Goal: Task Accomplishment & Management: Complete application form

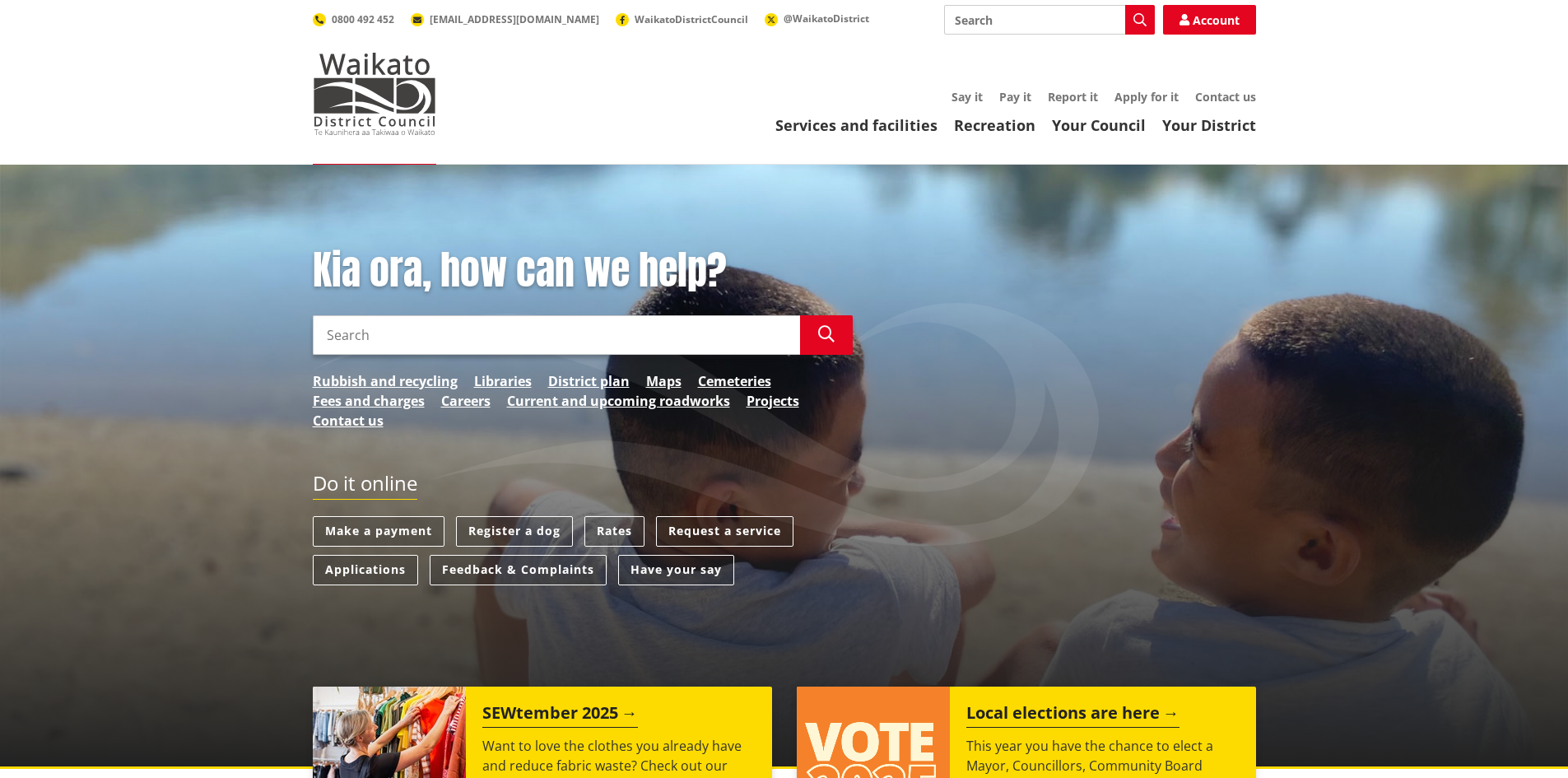
click at [1001, 21] on input "Search" at bounding box center [1050, 20] width 211 height 29
type input "change of bank account"
click at [1194, 15] on link "Account" at bounding box center [1210, 20] width 93 height 29
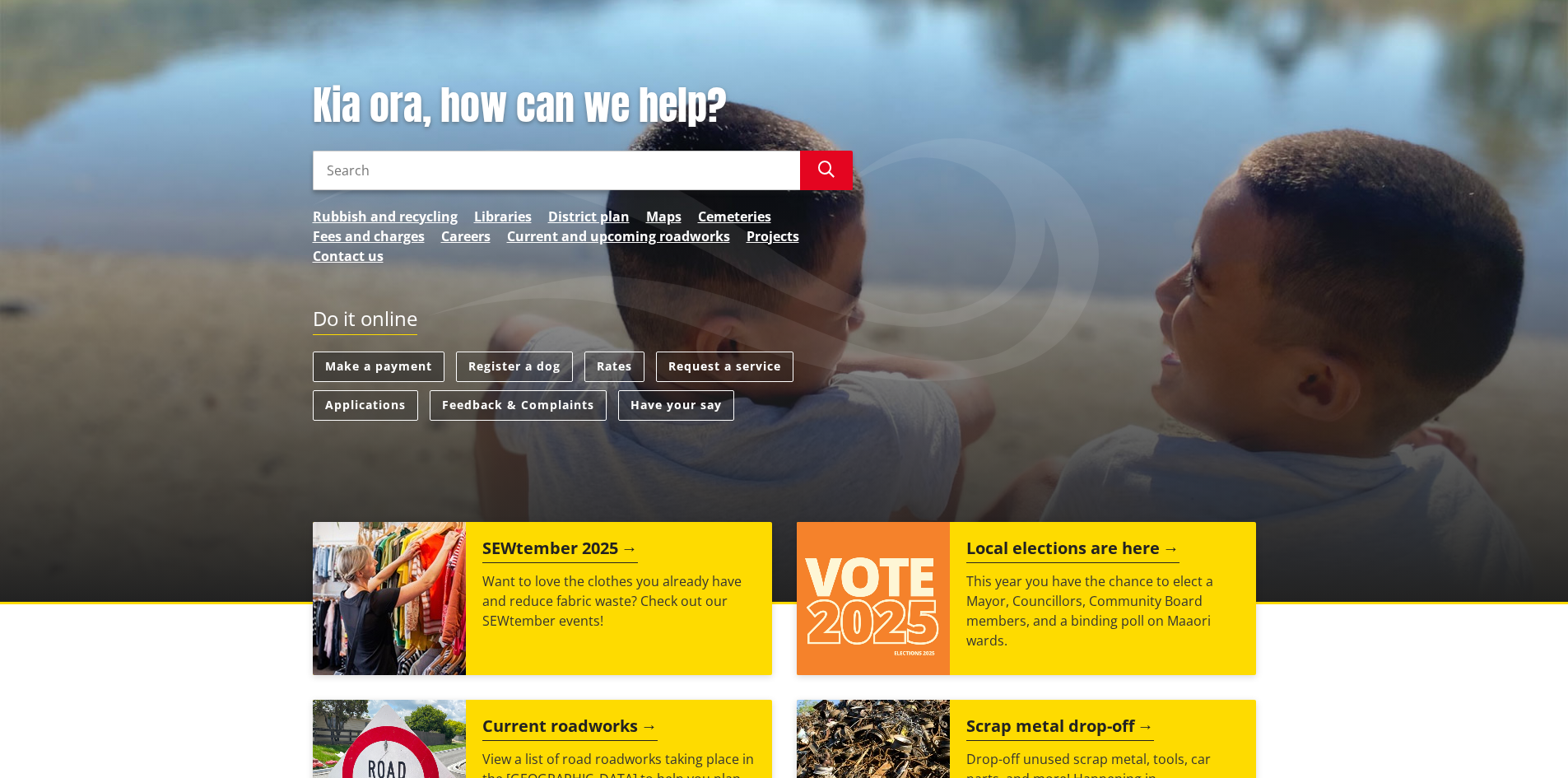
click at [351, 365] on link "Make a payment" at bounding box center [378, 366] width 131 height 30
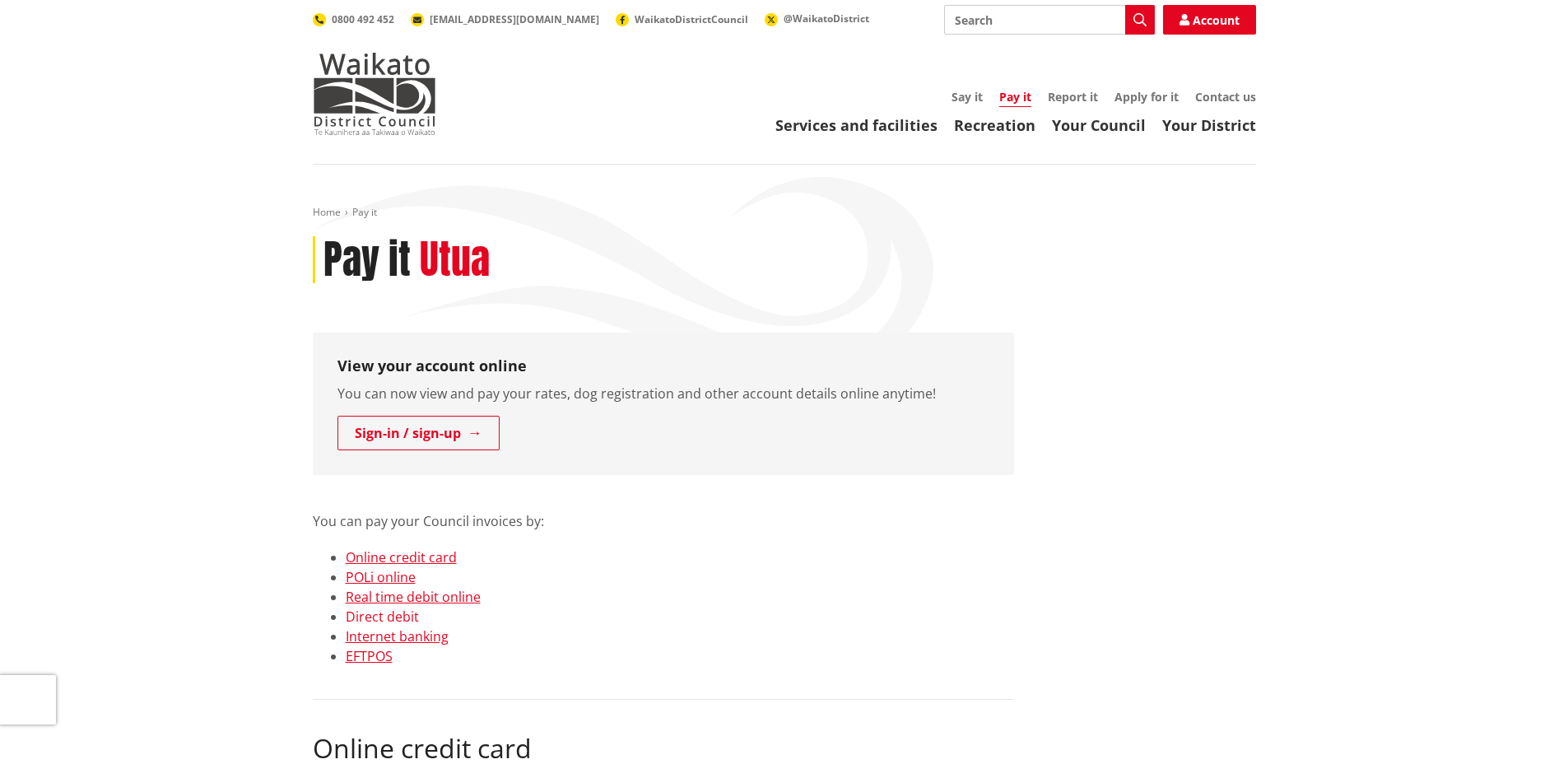
click at [372, 616] on link "Direct debit" at bounding box center [382, 616] width 73 height 18
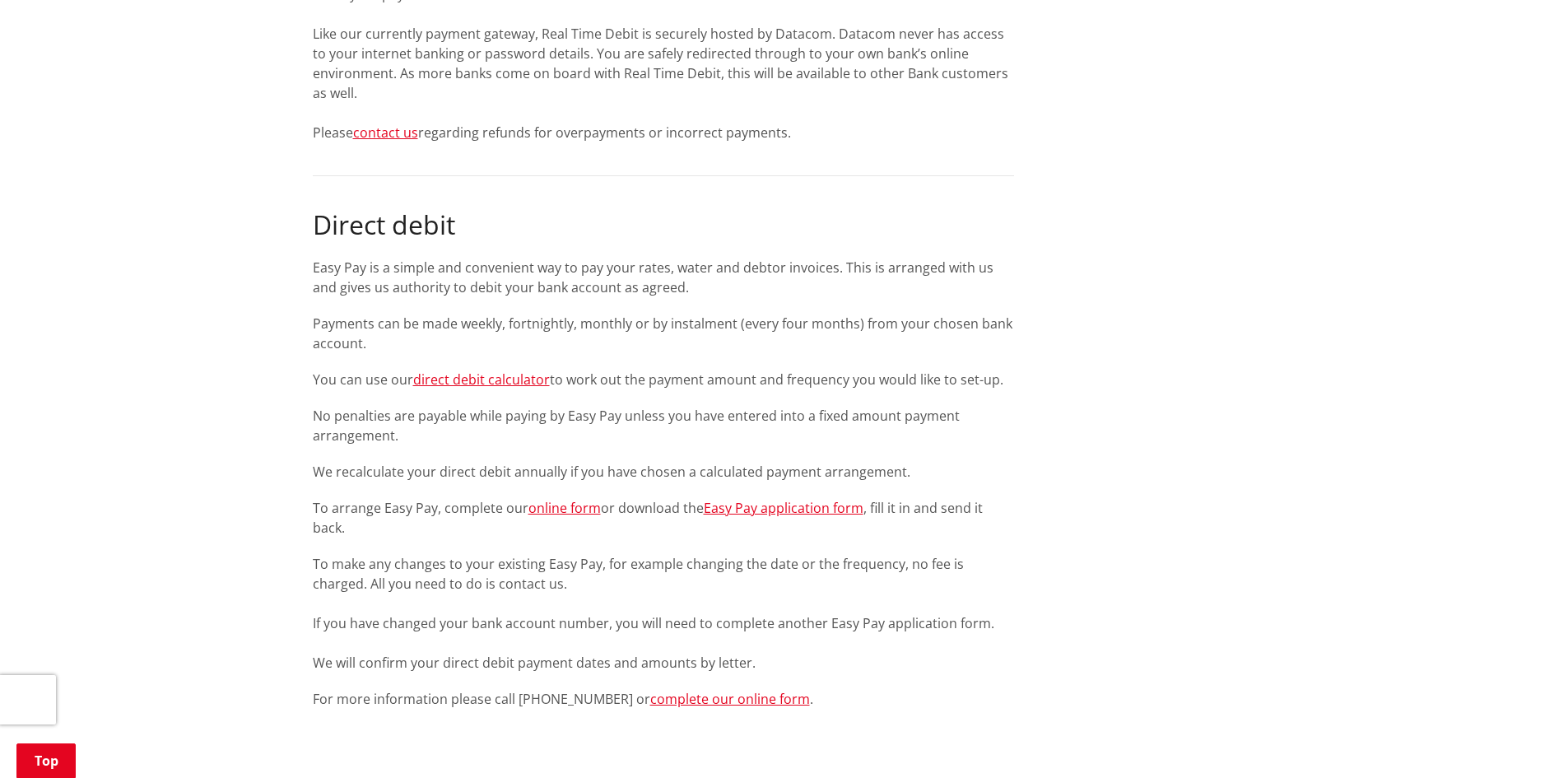
scroll to position [1842, 0]
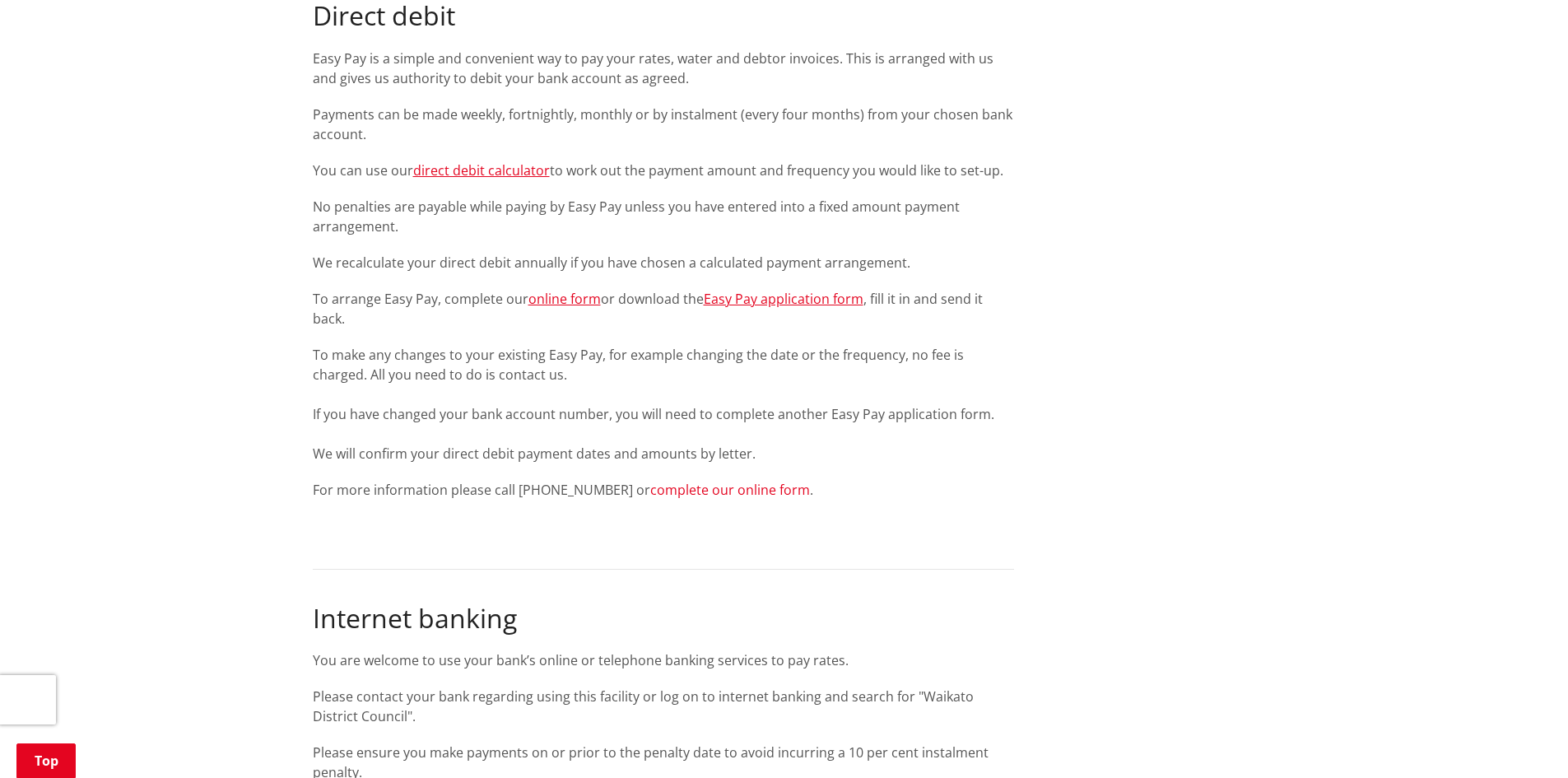
click at [654, 490] on link "complete our online form" at bounding box center [730, 489] width 160 height 18
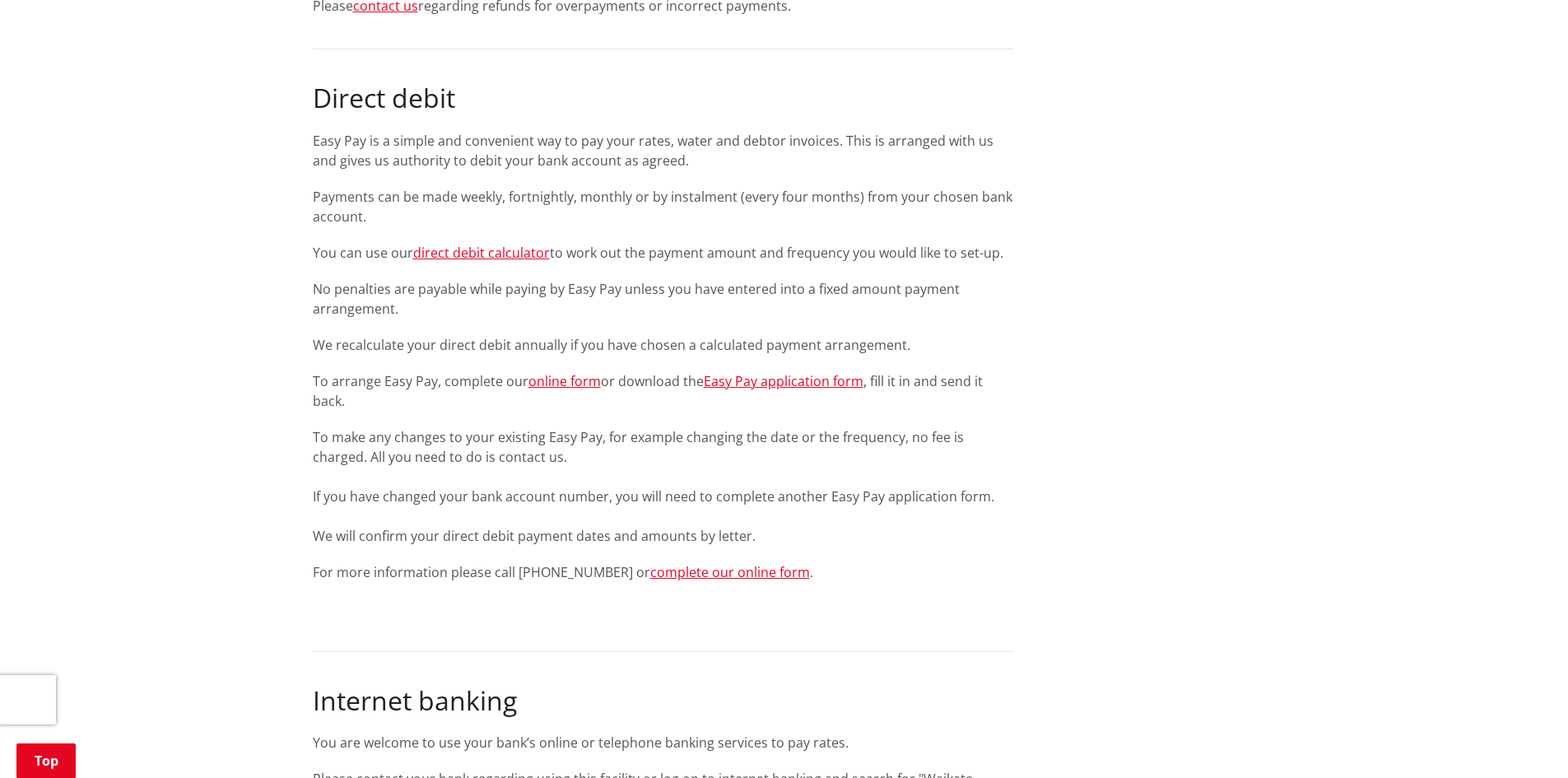
scroll to position [1348, 0]
